Goal: Task Accomplishment & Management: Manage account settings

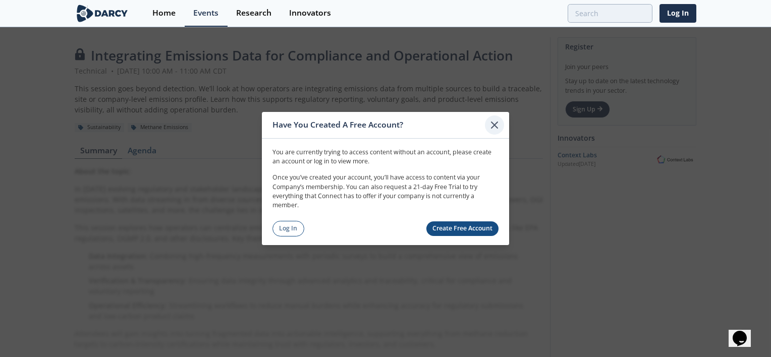
click at [492, 126] on icon at bounding box center [495, 125] width 12 height 12
click at [282, 234] on link "Log In" at bounding box center [289, 229] width 32 height 16
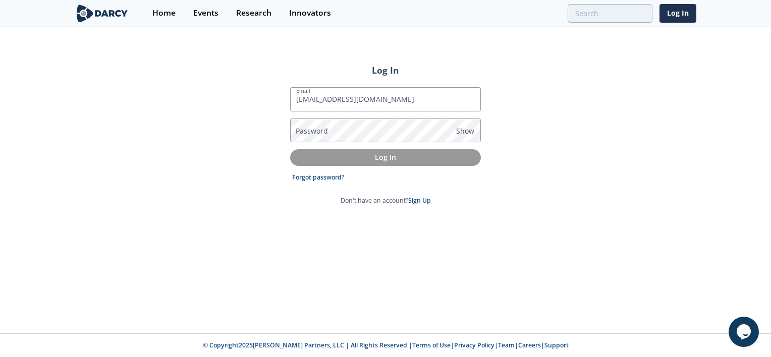
type input "[EMAIL_ADDRESS][DOMAIN_NAME]"
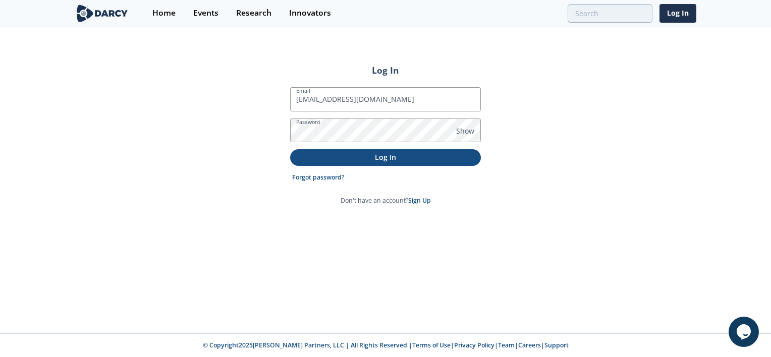
click at [382, 158] on p "Log In" at bounding box center [385, 157] width 177 height 11
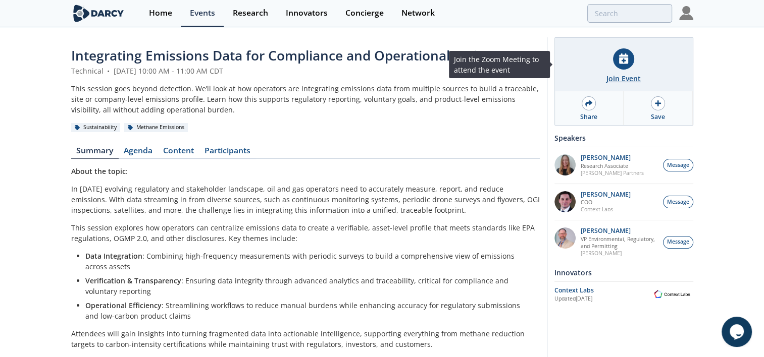
click at [621, 61] on icon at bounding box center [623, 59] width 9 height 11
